Goal: Task Accomplishment & Management: Complete application form

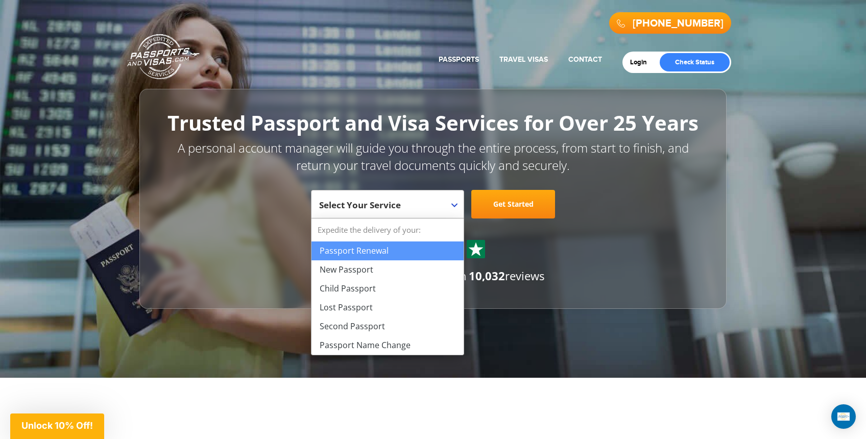
click at [413, 206] on span "Select Your Service" at bounding box center [386, 208] width 134 height 29
select select "**********"
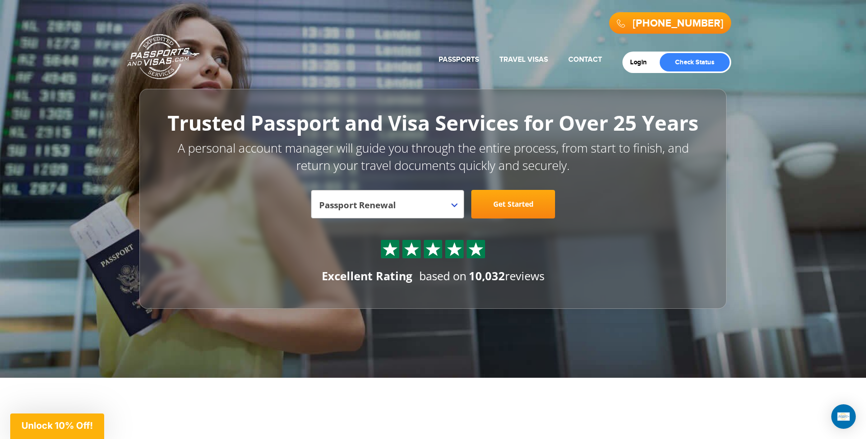
click at [517, 204] on link "Get Started" at bounding box center [513, 204] width 84 height 29
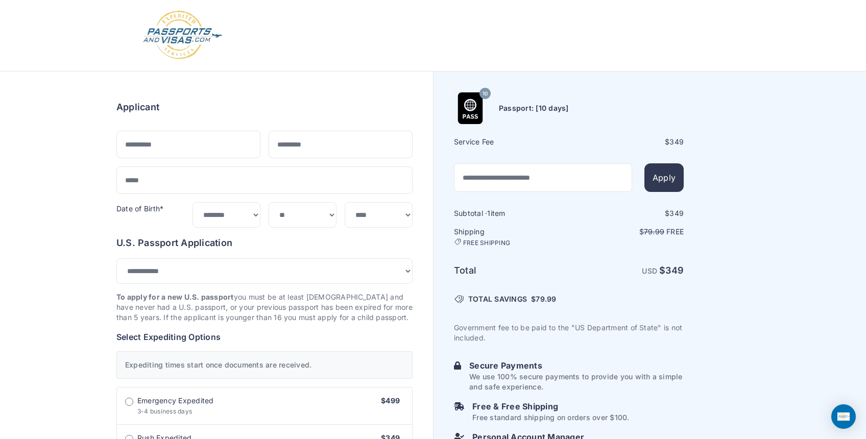
select select "***"
